Goal: Task Accomplishment & Management: Use online tool/utility

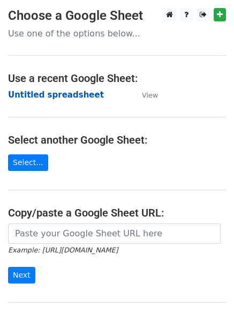
click at [49, 90] on strong "Untitled spreadsheet" at bounding box center [56, 95] width 96 height 10
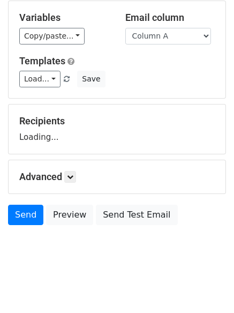
scroll to position [61, 0]
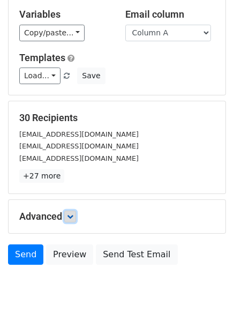
drag, startPoint x: 75, startPoint y: 215, endPoint x: 112, endPoint y: 204, distance: 39.2
click at [73, 215] on icon at bounding box center [70, 216] width 6 height 6
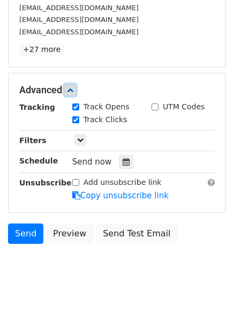
scroll to position [188, 0]
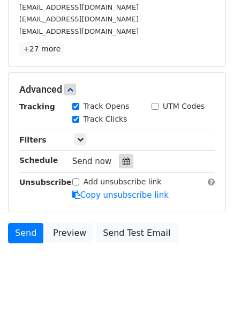
click at [123, 162] on icon at bounding box center [126, 162] width 7 height 8
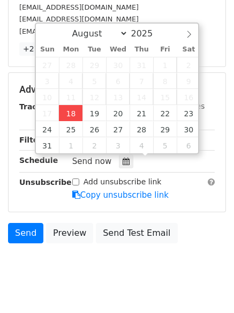
type input "2025-08-18 13:54"
type input "01"
type input "54"
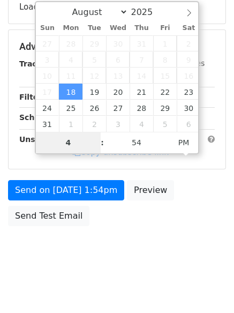
type input "4"
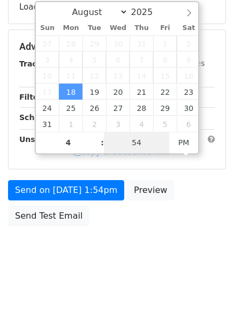
type input "2025-08-18 16:54"
type input "04"
type input "1"
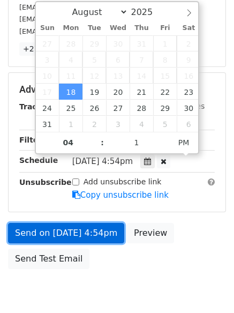
type input "2025-08-18 16:01"
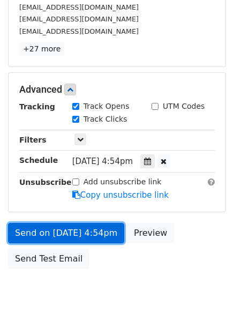
click at [64, 228] on link "Send on Aug 18 at 4:54pm" at bounding box center [66, 233] width 116 height 20
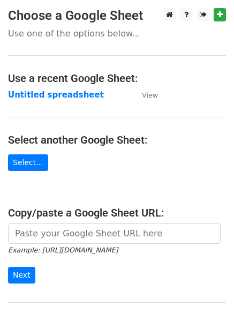
click at [45, 87] on main "Choose a Google Sheet Use one of the options below... Use a recent Google Sheet…" at bounding box center [117, 174] width 234 height 333
click at [46, 92] on strong "Untitled spreadsheet" at bounding box center [56, 95] width 96 height 10
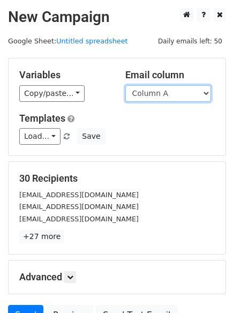
drag, startPoint x: 0, startPoint y: 0, endPoint x: 152, endPoint y: 98, distance: 180.4
click at [152, 98] on select "Column A Column B Column C" at bounding box center [168, 93] width 86 height 17
select select "Column B"
click at [125, 85] on select "Column A Column B Column C" at bounding box center [168, 93] width 86 height 17
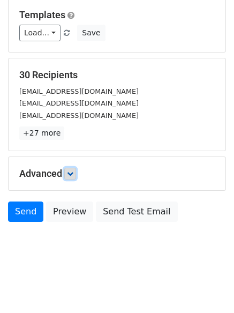
click at [75, 168] on link at bounding box center [70, 174] width 12 height 12
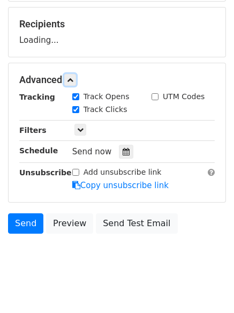
scroll to position [155, 0]
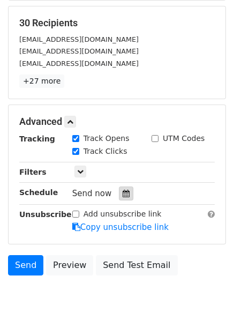
click at [119, 194] on div at bounding box center [126, 194] width 14 height 14
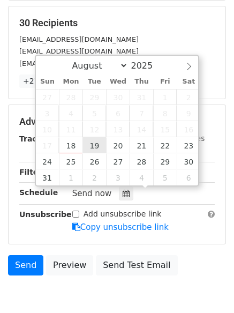
type input "2025-08-19 12:00"
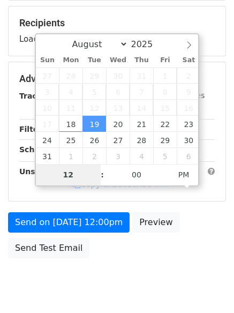
type input "5"
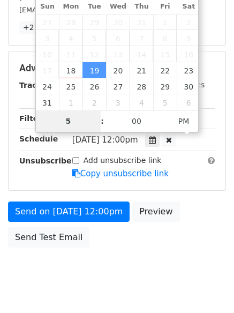
scroll to position [234, 0]
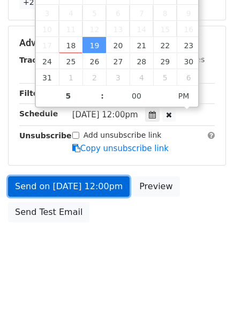
type input "2025-08-19 17:00"
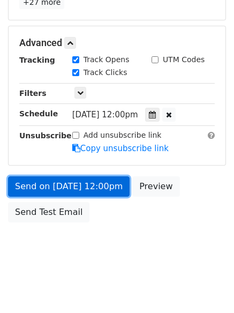
click at [77, 182] on link "Send on Aug 19 at 12:00pm" at bounding box center [69, 186] width 122 height 20
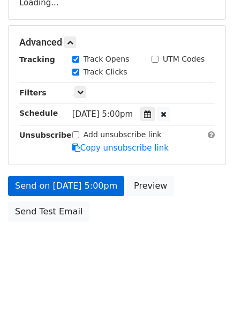
scroll to position [191, 0]
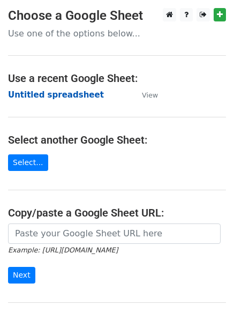
click at [25, 96] on strong "Untitled spreadsheet" at bounding box center [56, 95] width 96 height 10
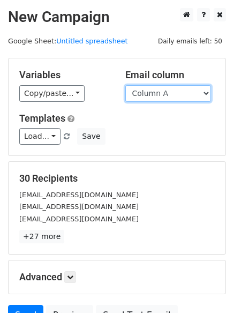
drag, startPoint x: 0, startPoint y: 0, endPoint x: 164, endPoint y: 100, distance: 192.2
click at [165, 98] on select "Column A Column B Column C" at bounding box center [168, 93] width 86 height 17
select select "Column C"
click at [125, 85] on select "Column A Column B Column C" at bounding box center [168, 93] width 86 height 17
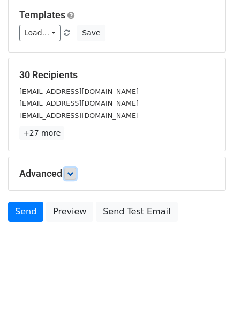
click at [66, 169] on link at bounding box center [70, 174] width 12 height 12
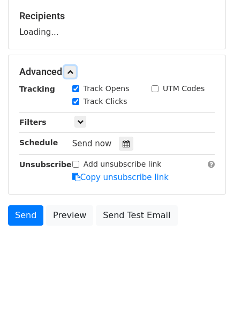
scroll to position [166, 0]
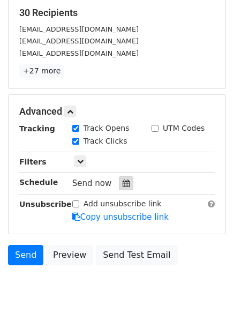
click at [119, 183] on div at bounding box center [126, 183] width 14 height 14
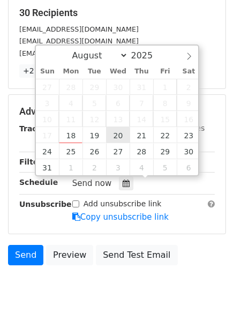
type input "2025-08-20 12:00"
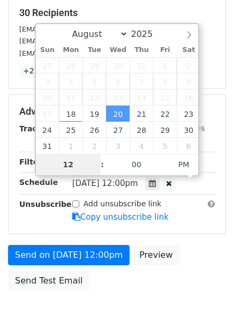
type input "6"
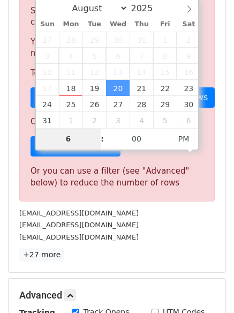
scroll to position [444, 0]
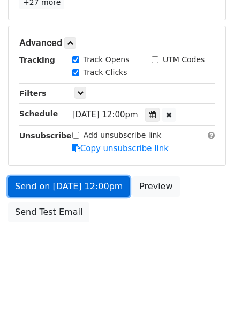
type input "2025-08-20 18:00"
click at [73, 184] on link "Send on Aug 20 at 12:00pm" at bounding box center [69, 186] width 122 height 20
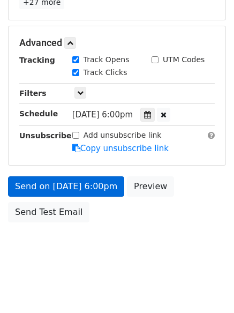
scroll to position [191, 0]
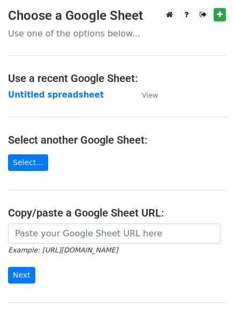
click at [35, 86] on main "Choose a Google Sheet Use one of the options below... Use a recent Google Sheet…" at bounding box center [117, 174] width 234 height 333
click at [37, 90] on strong "Untitled spreadsheet" at bounding box center [56, 95] width 96 height 10
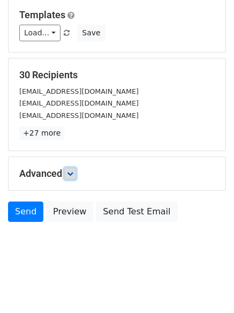
click at [71, 172] on icon at bounding box center [70, 173] width 6 height 6
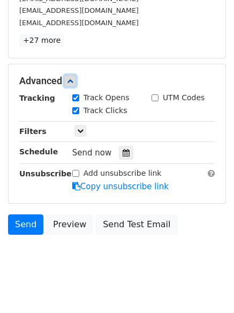
scroll to position [197, 0]
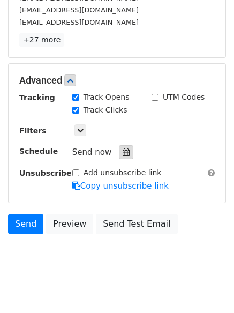
click at [123, 159] on div at bounding box center [126, 152] width 14 height 14
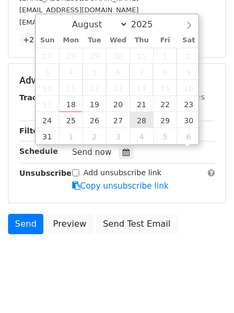
scroll to position [1, 0]
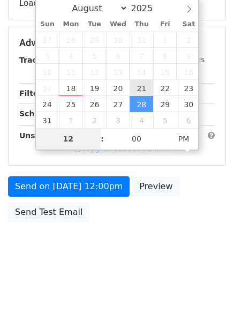
type input "2025-08-21 12:00"
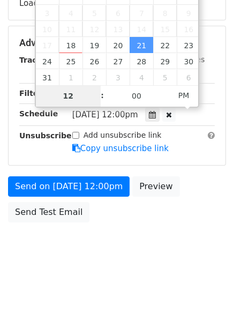
scroll to position [197, 0]
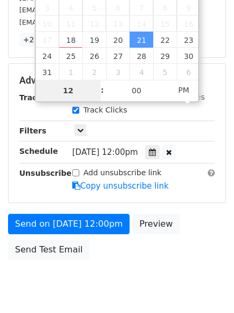
type input "7"
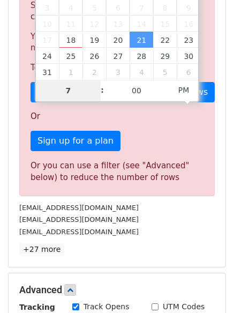
scroll to position [444, 0]
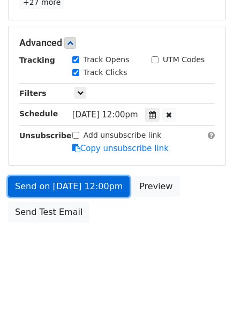
type input "2025-08-21 19:00"
click at [85, 184] on link "Send on Aug 21 at 12:00pm" at bounding box center [69, 186] width 122 height 20
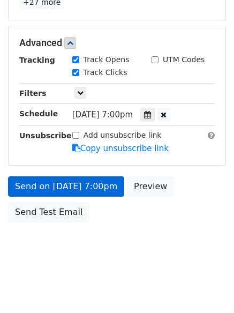
scroll to position [191, 0]
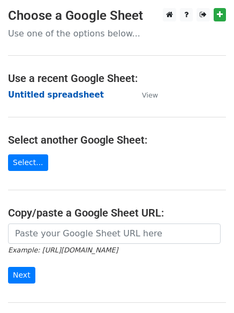
click at [34, 93] on strong "Untitled spreadsheet" at bounding box center [56, 95] width 96 height 10
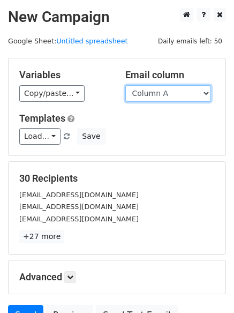
drag, startPoint x: 0, startPoint y: 0, endPoint x: 162, endPoint y: 96, distance: 188.2
click at [162, 96] on select "Column A Column B Column C" at bounding box center [168, 93] width 86 height 17
select select "Column B"
click at [125, 85] on select "Column A Column B Column C" at bounding box center [168, 93] width 86 height 17
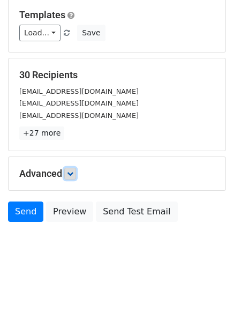
click at [73, 174] on icon at bounding box center [70, 173] width 6 height 6
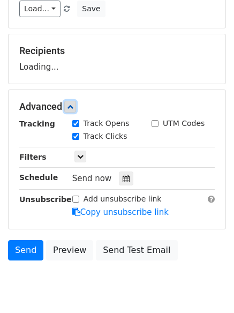
scroll to position [158, 0]
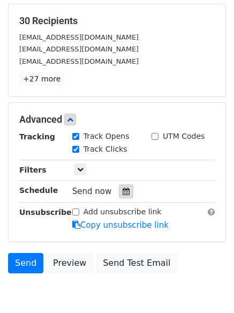
click at [119, 187] on div at bounding box center [126, 191] width 14 height 14
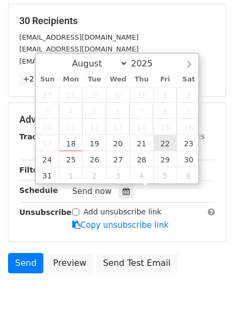
type input "2025-08-22 12:00"
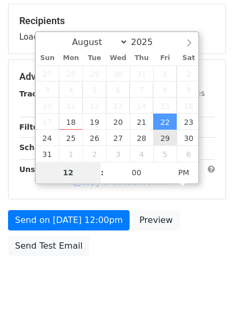
type input "8"
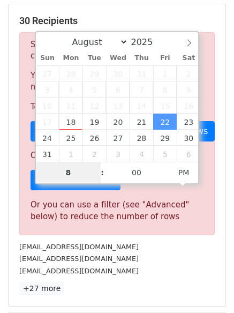
scroll to position [444, 0]
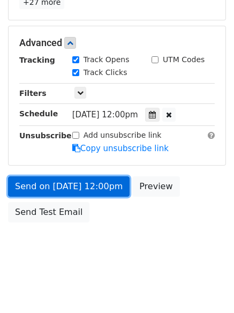
type input "2025-08-22 20:00"
click at [75, 185] on link "Send on Aug 22 at 12:00pm" at bounding box center [69, 186] width 122 height 20
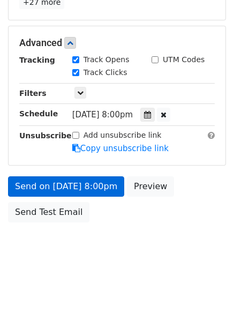
scroll to position [191, 0]
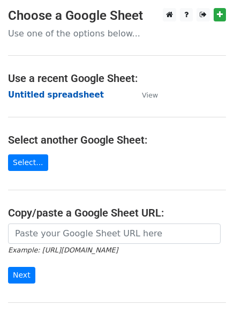
click at [50, 96] on strong "Untitled spreadsheet" at bounding box center [56, 95] width 96 height 10
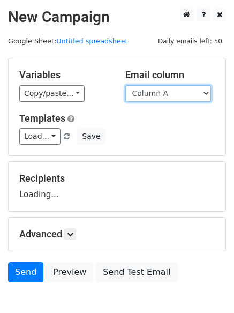
drag, startPoint x: 0, startPoint y: 0, endPoint x: 166, endPoint y: 98, distance: 193.0
click at [165, 92] on select "Column A Column B Column C" at bounding box center [168, 93] width 86 height 17
click at [125, 85] on select "Column A Column B Column C" at bounding box center [168, 93] width 86 height 17
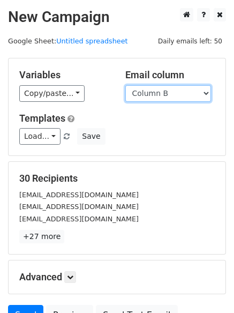
click at [161, 98] on select "Column A Column B Column C" at bounding box center [168, 93] width 86 height 17
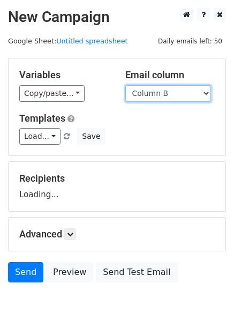
select select "Column C"
click at [125, 85] on select "Column A Column B Column C" at bounding box center [168, 93] width 86 height 17
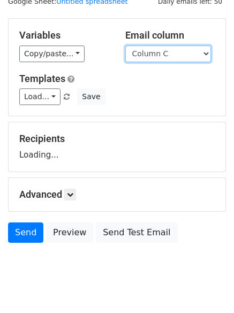
scroll to position [61, 0]
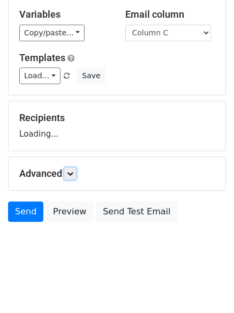
drag, startPoint x: 73, startPoint y: 168, endPoint x: 80, endPoint y: 176, distance: 10.6
click at [73, 169] on link at bounding box center [70, 174] width 12 height 12
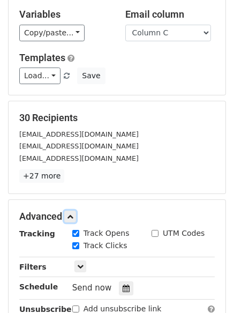
scroll to position [204, 0]
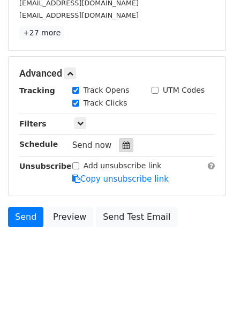
click at [123, 143] on icon at bounding box center [126, 146] width 7 height 8
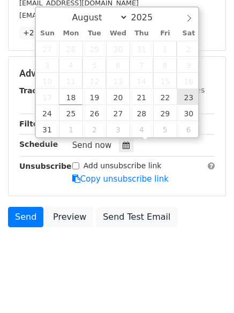
type input "[DATE] 12:00"
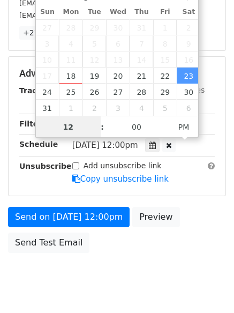
scroll to position [1, 0]
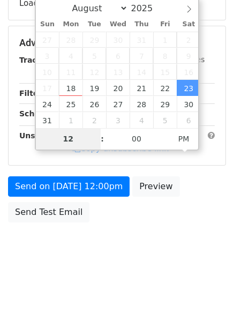
type input "9"
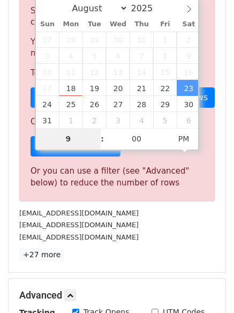
scroll to position [444, 0]
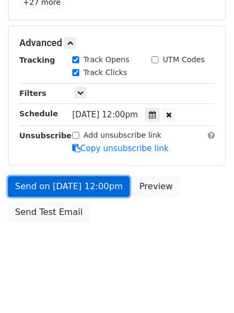
type input "[DATE] 21:00"
click at [84, 180] on link "Send on [DATE] 12:00pm" at bounding box center [69, 186] width 122 height 20
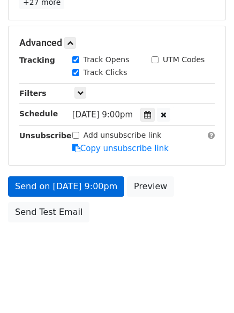
scroll to position [191, 0]
